Goal: Task Accomplishment & Management: Complete application form

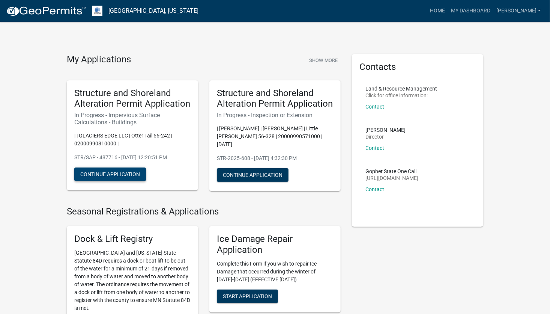
click at [123, 175] on button "Continue Application" at bounding box center [110, 174] width 72 height 14
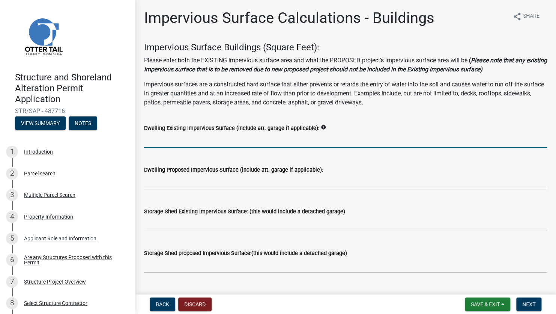
click at [217, 140] on input "text" at bounding box center [345, 139] width 403 height 15
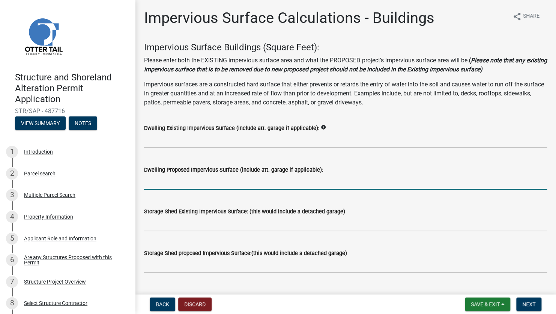
click at [157, 179] on input "text" at bounding box center [345, 181] width 403 height 15
click at [193, 183] on input "text" at bounding box center [345, 181] width 403 height 15
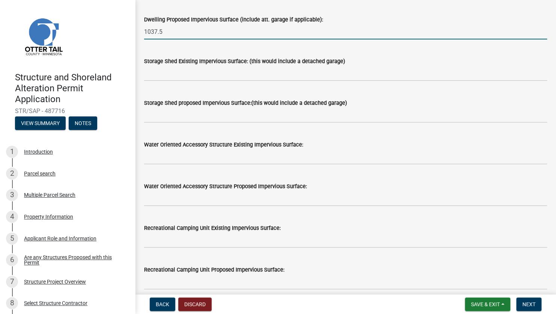
scroll to position [113, 0]
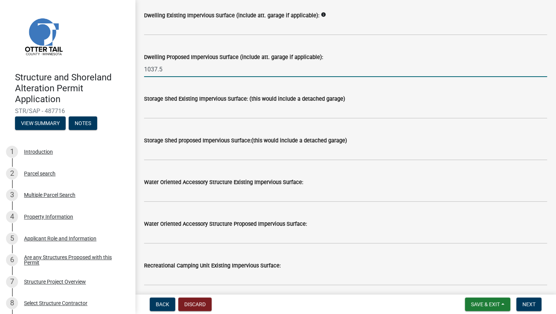
type input "1037.5"
click at [181, 158] on input "text" at bounding box center [345, 152] width 403 height 15
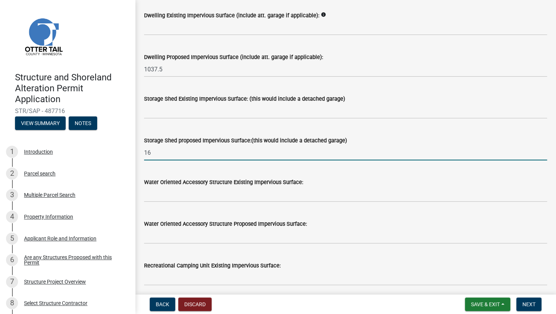
type input "1"
type input "1037.50"
click at [188, 108] on input "text" at bounding box center [345, 110] width 403 height 15
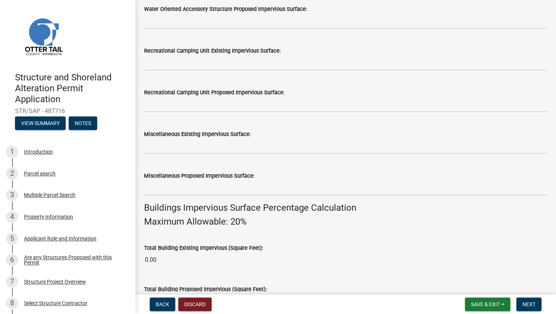
scroll to position [338, 0]
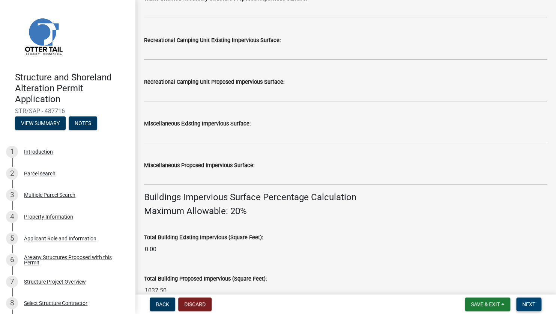
type input "160"
click at [529, 304] on span "Next" at bounding box center [528, 304] width 13 height 6
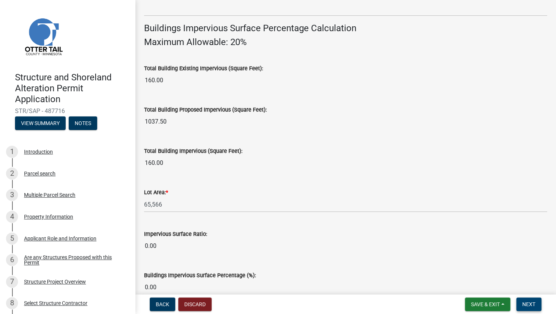
scroll to position [517, 0]
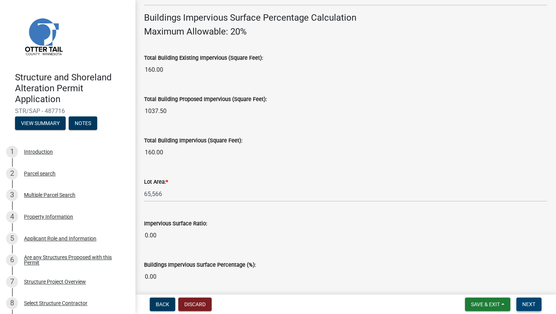
click at [535, 303] on span "Next" at bounding box center [528, 304] width 13 height 6
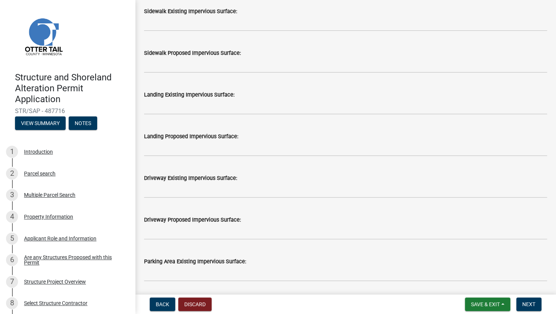
scroll to position [300, 0]
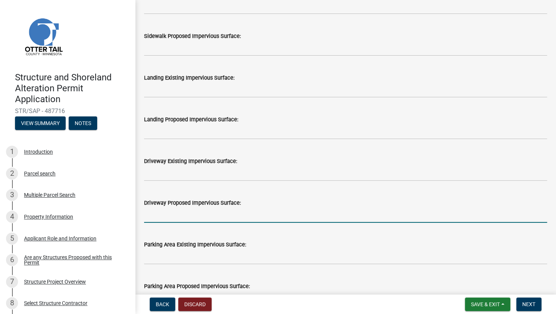
click at [171, 216] on input "text" at bounding box center [345, 214] width 403 height 15
click at [162, 219] on input "text" at bounding box center [345, 214] width 403 height 15
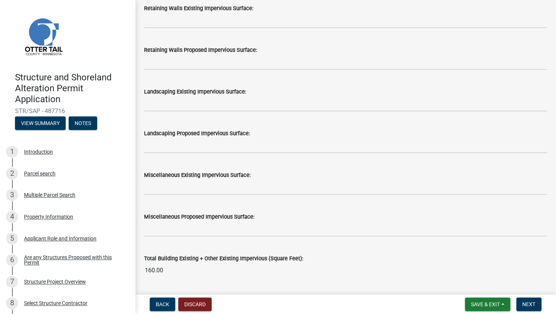
scroll to position [638, 0]
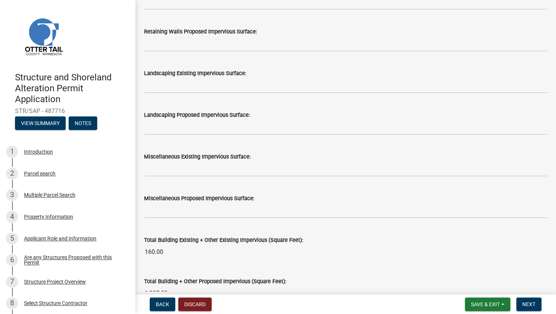
type input "1250"
click at [190, 212] on input "text" at bounding box center [345, 210] width 403 height 15
type input "1800"
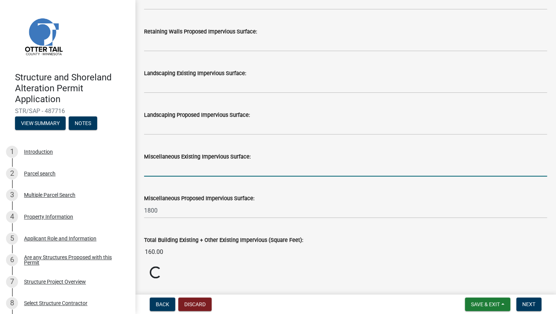
drag, startPoint x: 230, startPoint y: 166, endPoint x: 231, endPoint y: 173, distance: 6.4
click at [230, 166] on input "text" at bounding box center [345, 168] width 403 height 15
click at [251, 167] on input "text" at bounding box center [345, 168] width 403 height 15
click at [345, 210] on input "1800" at bounding box center [345, 210] width 403 height 15
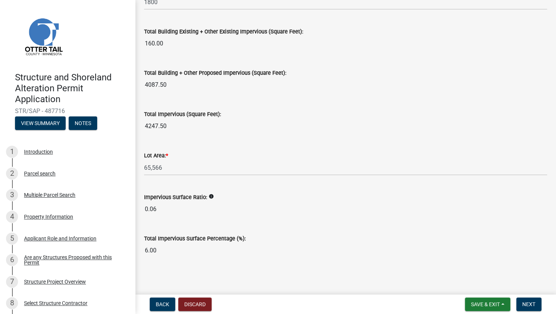
scroll to position [848, 0]
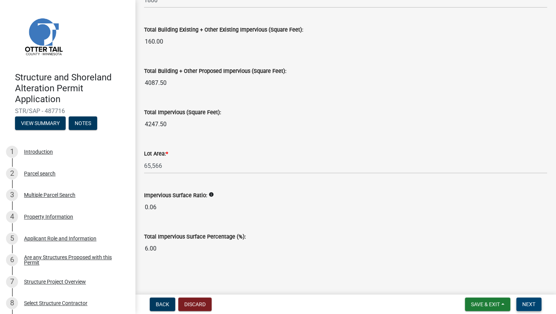
click at [531, 305] on span "Next" at bounding box center [528, 304] width 13 height 6
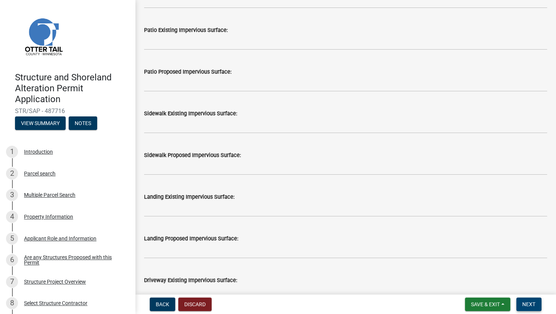
scroll to position [338, 0]
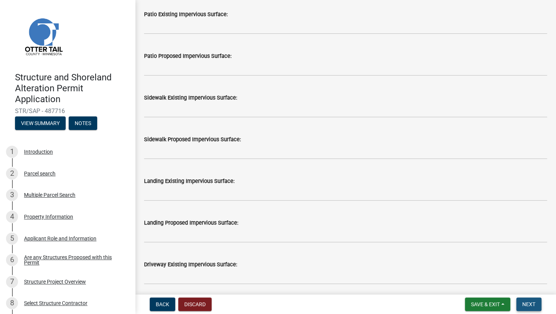
click at [529, 302] on span "Next" at bounding box center [528, 304] width 13 height 6
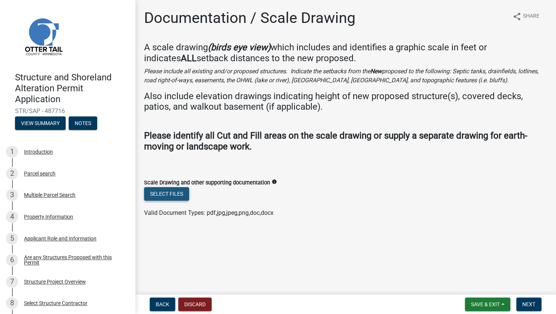
click at [168, 192] on button "Select files" at bounding box center [166, 194] width 45 height 14
click at [156, 191] on button "Select files" at bounding box center [166, 194] width 45 height 14
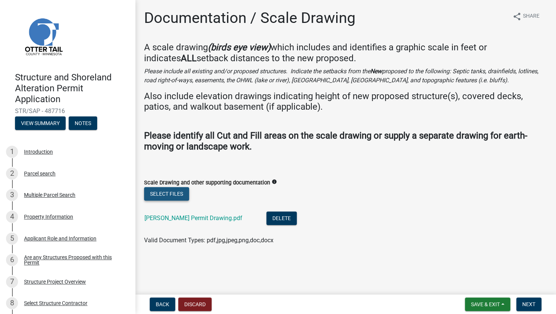
click at [167, 195] on button "Select files" at bounding box center [166, 194] width 45 height 14
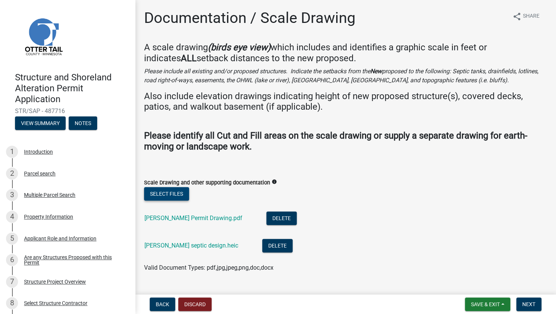
click at [179, 197] on button "Select files" at bounding box center [166, 194] width 45 height 14
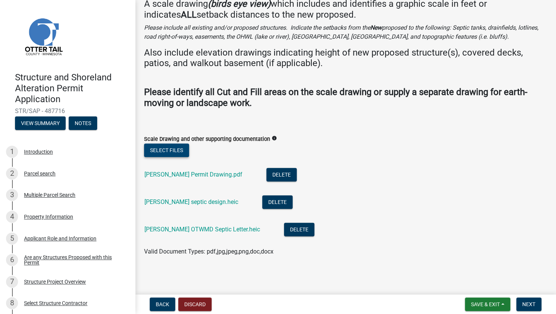
scroll to position [44, 0]
click at [536, 304] on button "Next" at bounding box center [528, 304] width 25 height 14
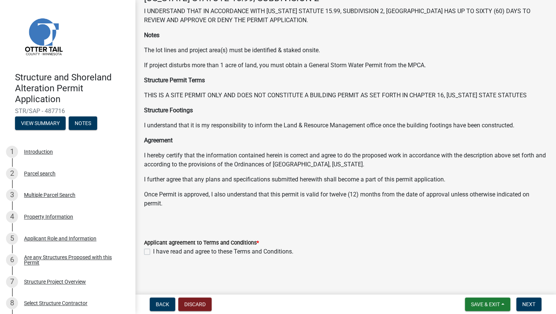
scroll to position [50, 0]
click at [153, 250] on label "I have read and agree to these Terms and Conditions." at bounding box center [223, 251] width 140 height 9
click at [153, 250] on input "I have read and agree to these Terms and Conditions." at bounding box center [155, 249] width 5 height 5
checkbox input "true"
click at [532, 310] on button "Next" at bounding box center [528, 304] width 25 height 14
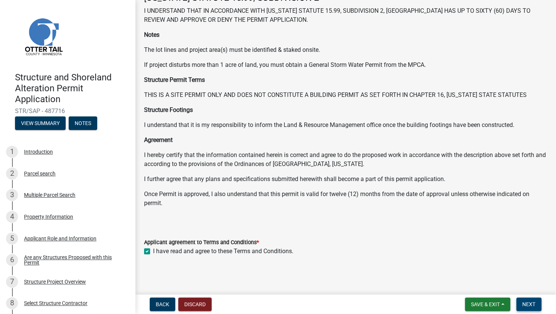
scroll to position [0, 0]
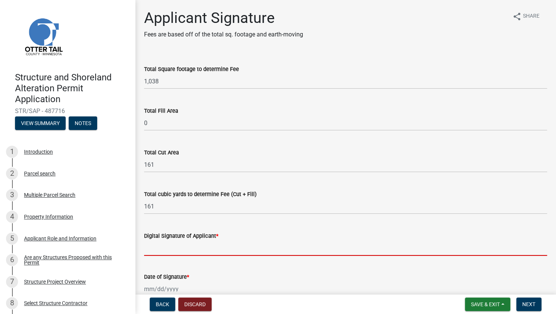
click at [206, 251] on input "Digital Signature of Applicant *" at bounding box center [345, 247] width 403 height 15
type input "[PERSON_NAME]"
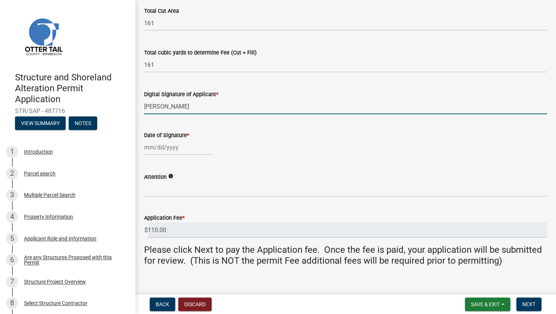
scroll to position [152, 0]
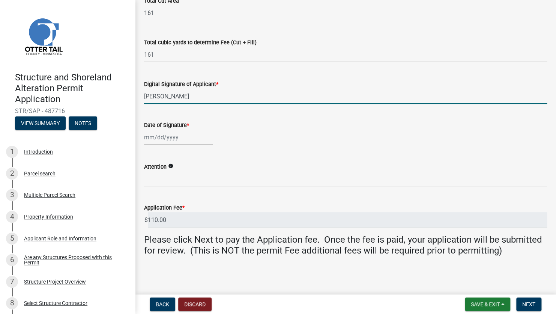
click at [182, 137] on div at bounding box center [178, 136] width 69 height 15
select select "10"
select select "2025"
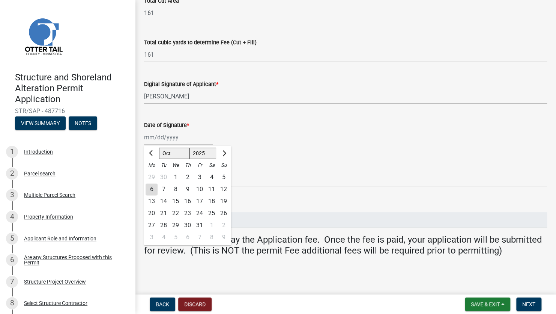
click at [230, 120] on div "Date of Signature * [PERSON_NAME] Apr [PERSON_NAME][DATE] Sep Oct Nov [DATE] 15…" at bounding box center [345, 127] width 403 height 35
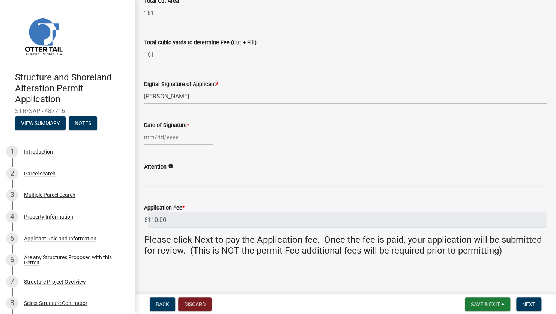
click at [176, 138] on div at bounding box center [178, 136] width 69 height 15
select select "10"
select select "2025"
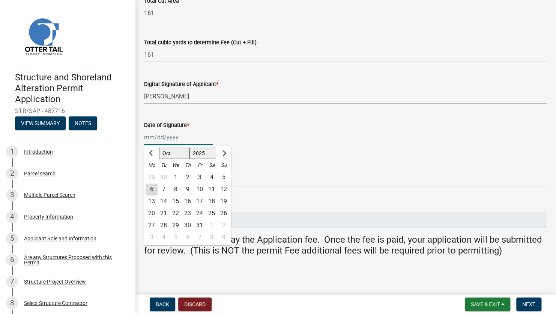
click at [176, 138] on input "Date of Signature *" at bounding box center [178, 136] width 69 height 15
click at [176, 135] on input "Date of Signature *" at bounding box center [178, 136] width 69 height 15
click at [214, 129] on div "[PERSON_NAME] Feb Mar Apr [PERSON_NAME][DATE] Oct Nov [DATE] 1526 1527 1528 152…" at bounding box center [345, 136] width 403 height 15
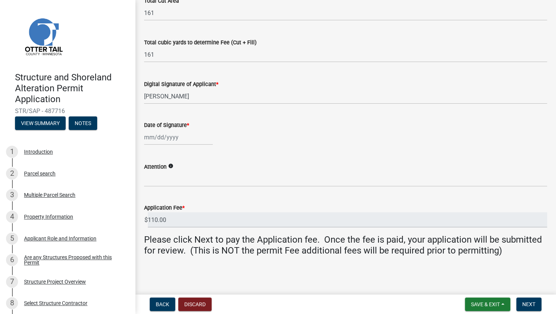
select select "10"
select select "2025"
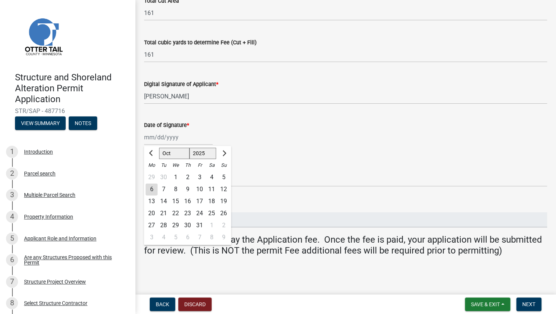
click at [179, 137] on div "[PERSON_NAME] Feb Mar Apr [PERSON_NAME][DATE] Oct Nov [DATE] 1526 1527 1528 152…" at bounding box center [178, 136] width 69 height 15
click at [149, 190] on div "6" at bounding box center [152, 189] width 12 height 12
type input "[DATE]"
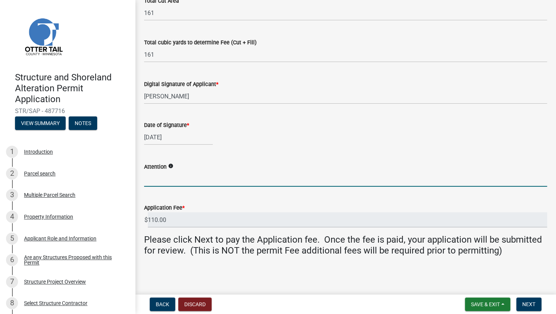
click at [167, 181] on input "Attention" at bounding box center [345, 178] width 403 height 15
click at [265, 136] on div "[DATE]" at bounding box center [345, 136] width 403 height 15
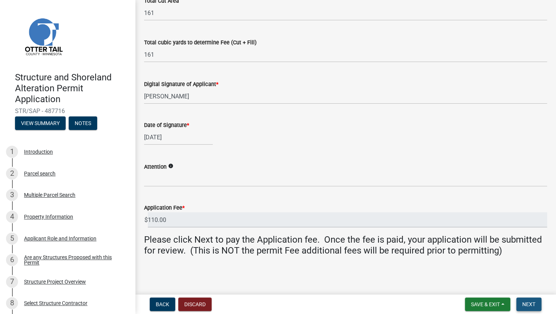
click at [529, 308] on button "Next" at bounding box center [528, 304] width 25 height 14
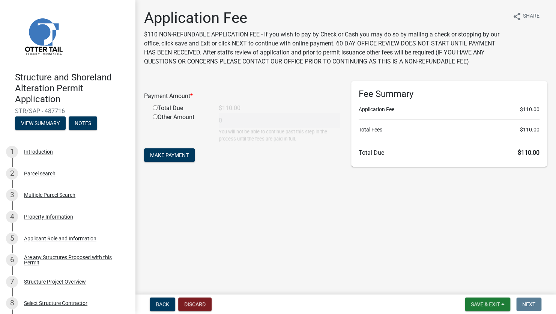
click at [154, 107] on input "radio" at bounding box center [155, 107] width 5 height 5
radio input "true"
type input "110"
click at [179, 154] on span "Make Payment" at bounding box center [169, 155] width 39 height 6
